Goal: Navigation & Orientation: Find specific page/section

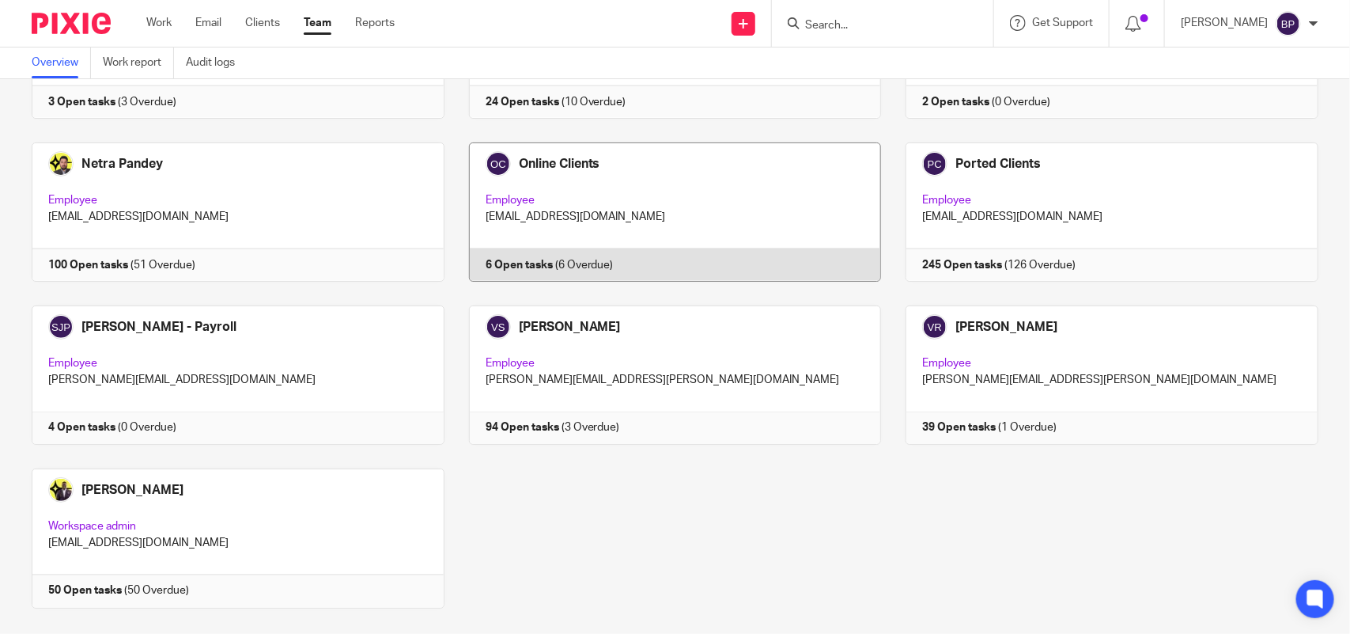
scroll to position [1040, 0]
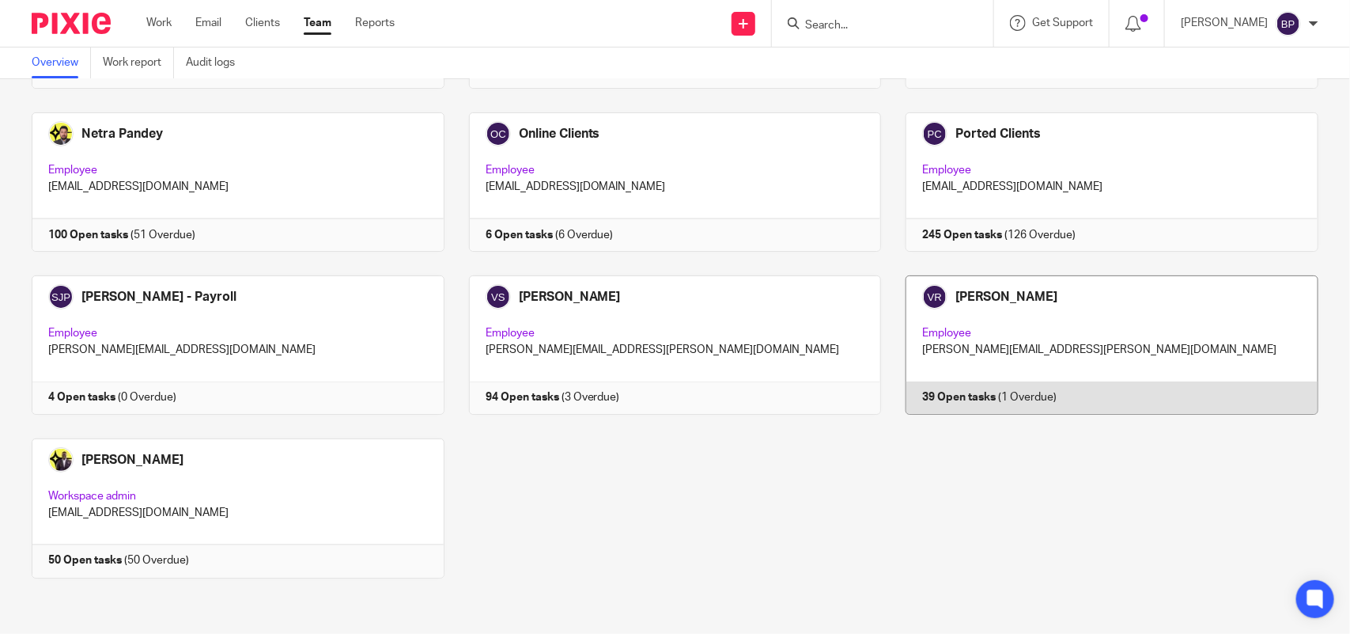
click at [1045, 329] on link at bounding box center [1100, 344] width 438 height 139
